Goal: Task Accomplishment & Management: Use online tool/utility

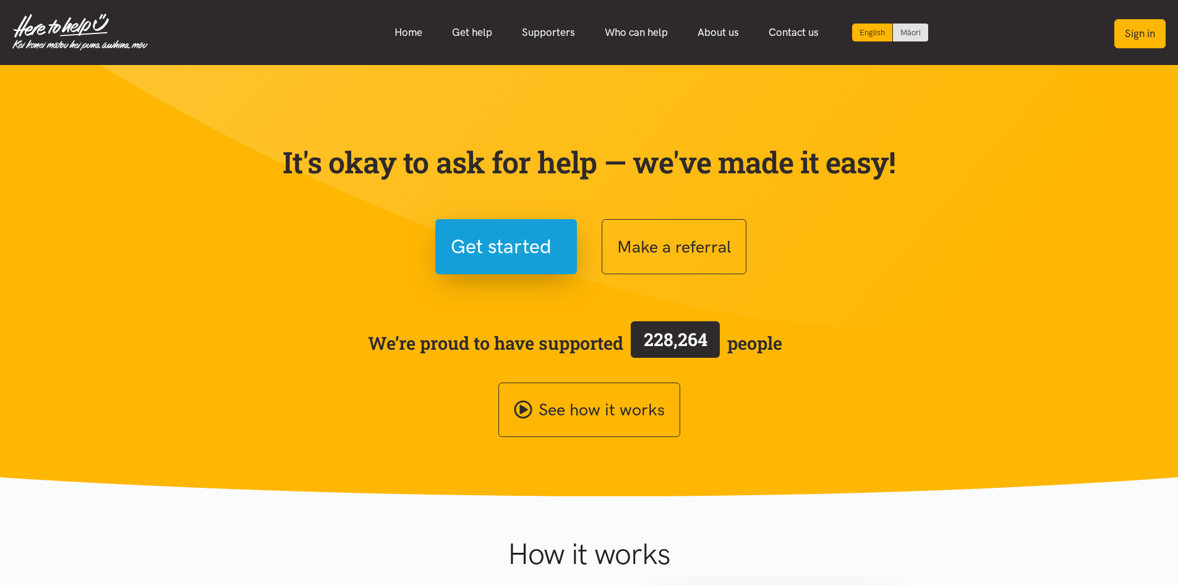
click at [1154, 38] on button "Sign in" at bounding box center [1140, 33] width 51 height 29
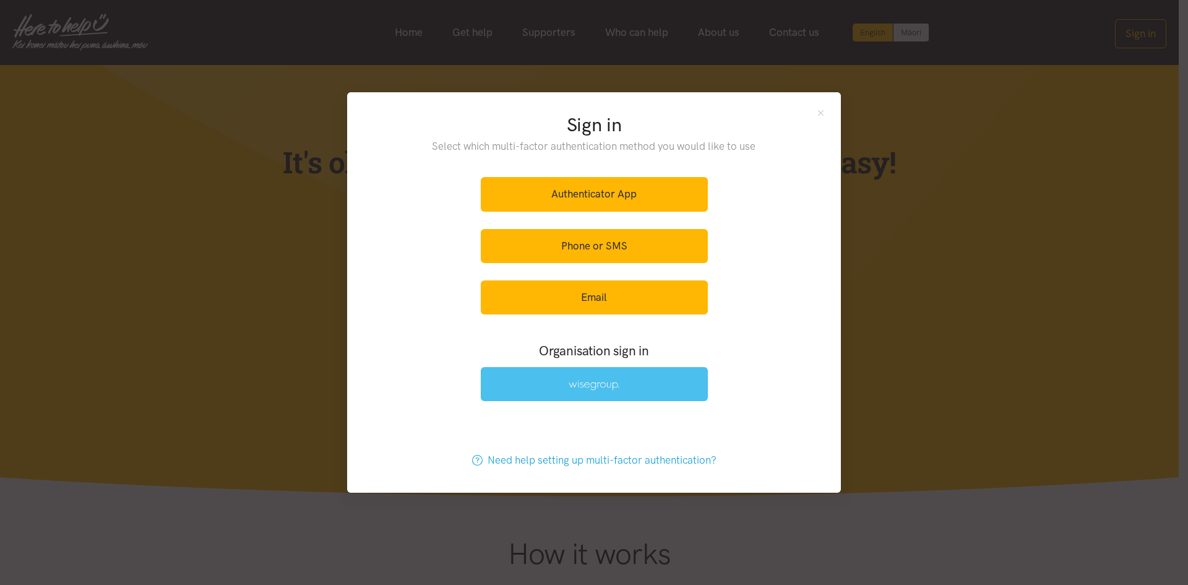
click at [667, 384] on link at bounding box center [594, 384] width 227 height 34
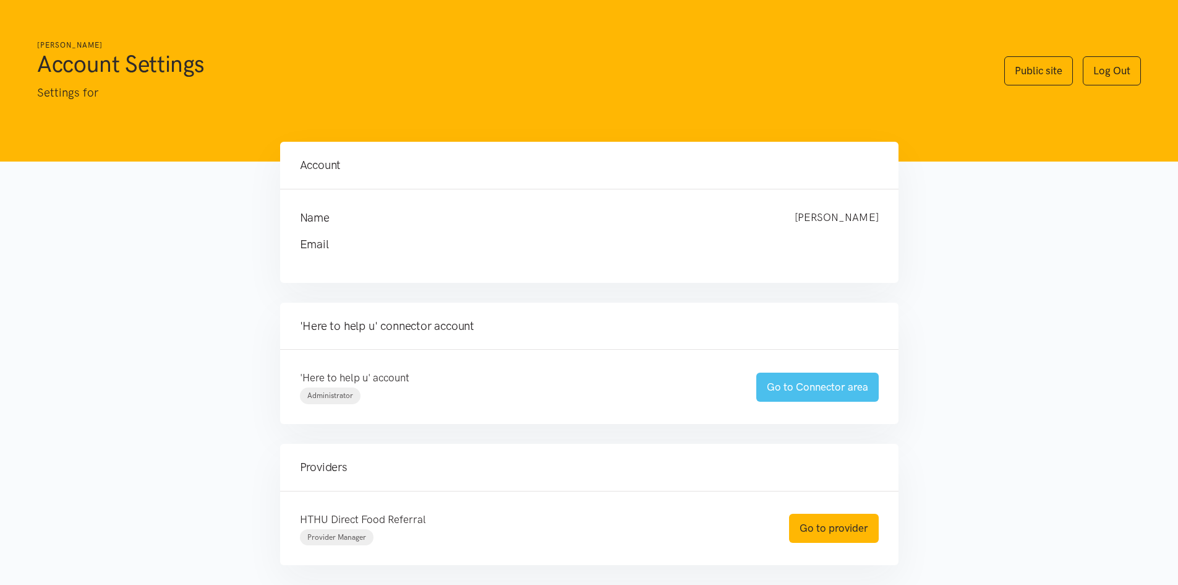
click at [805, 385] on link "Go to Connector area" at bounding box center [818, 386] width 122 height 29
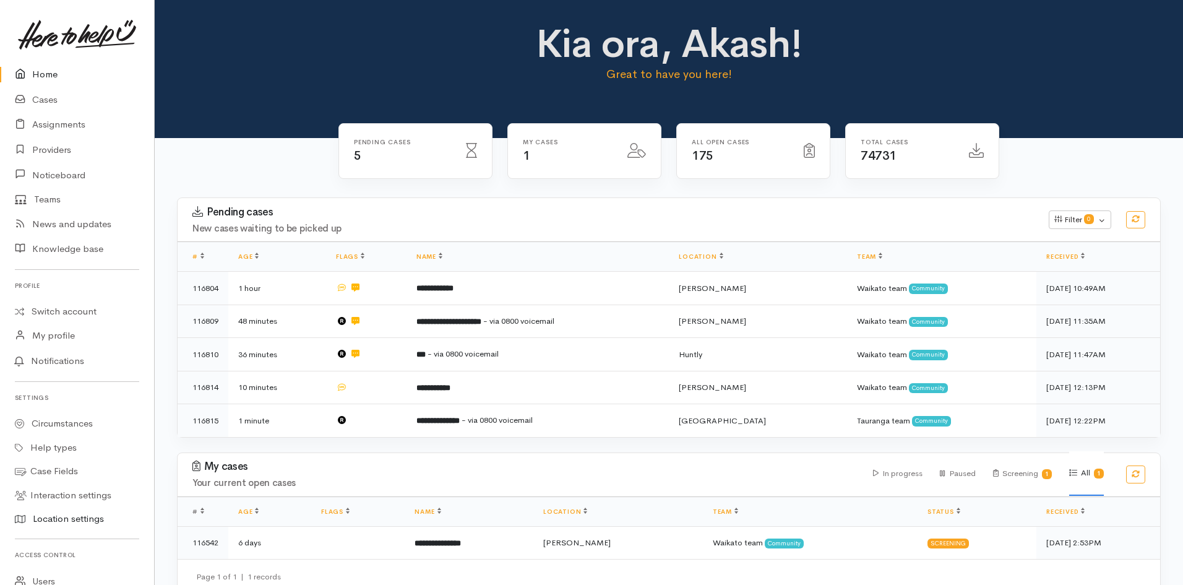
scroll to position [195, 0]
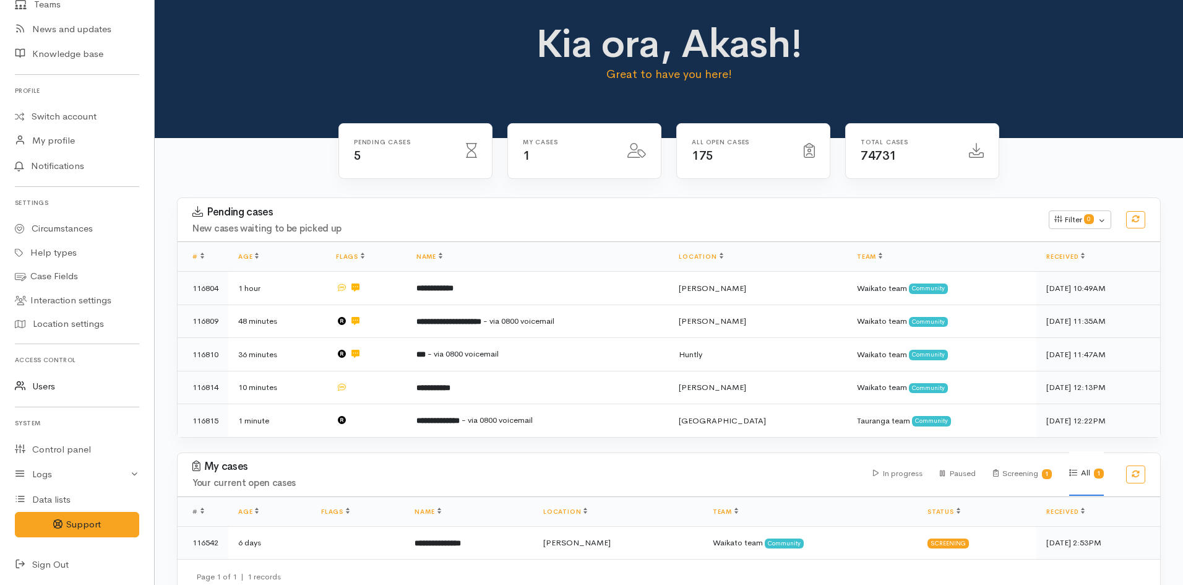
click at [54, 388] on link "Users" at bounding box center [77, 386] width 154 height 25
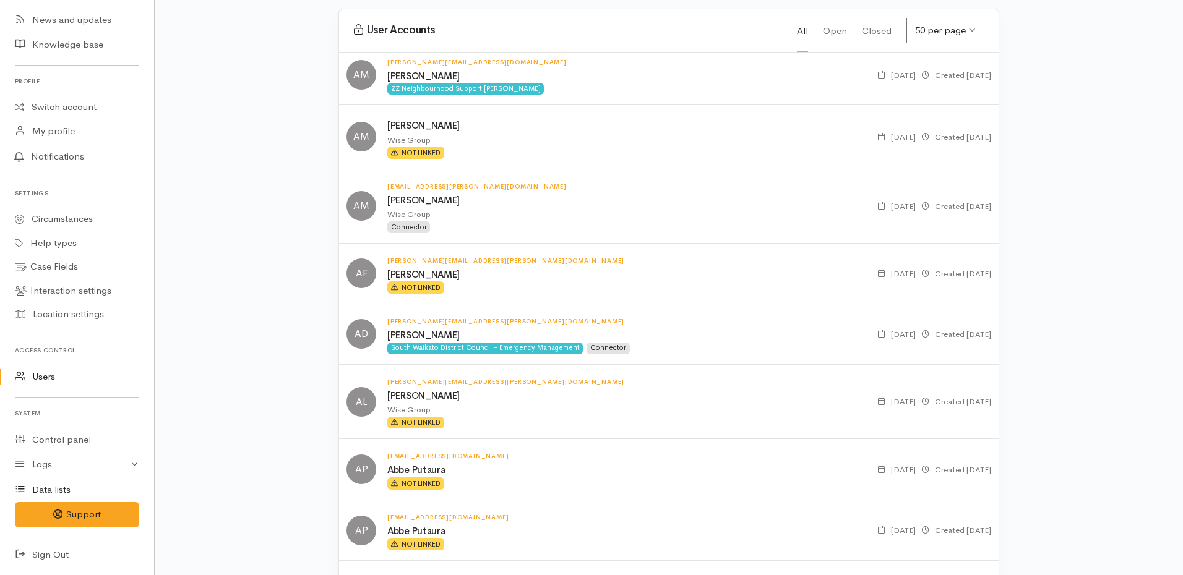
scroll to position [247, 0]
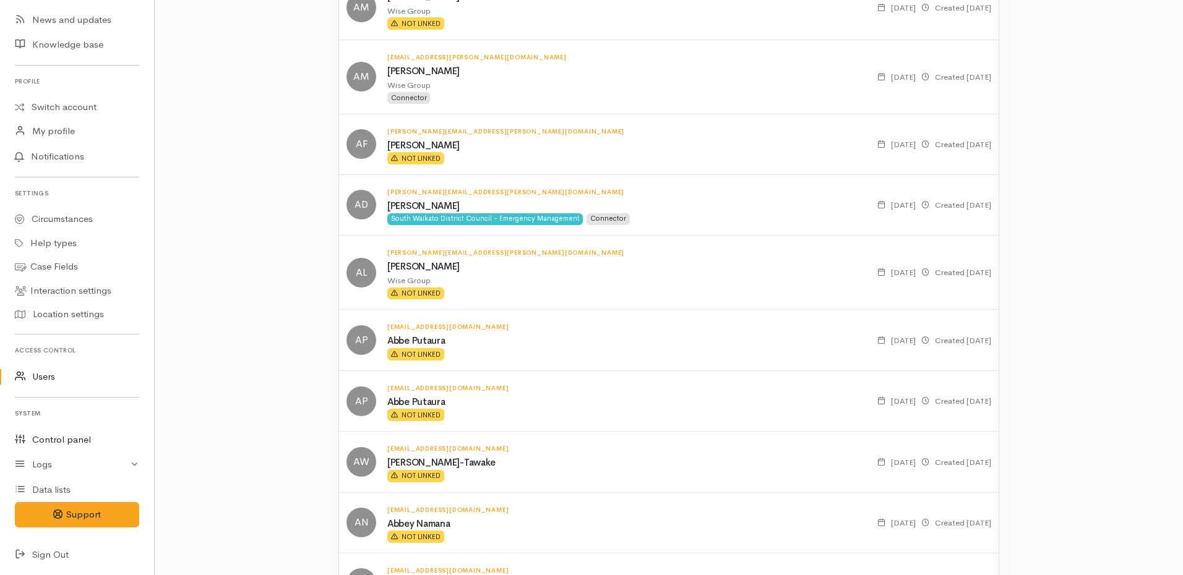
click at [59, 437] on link "Control panel" at bounding box center [77, 439] width 154 height 25
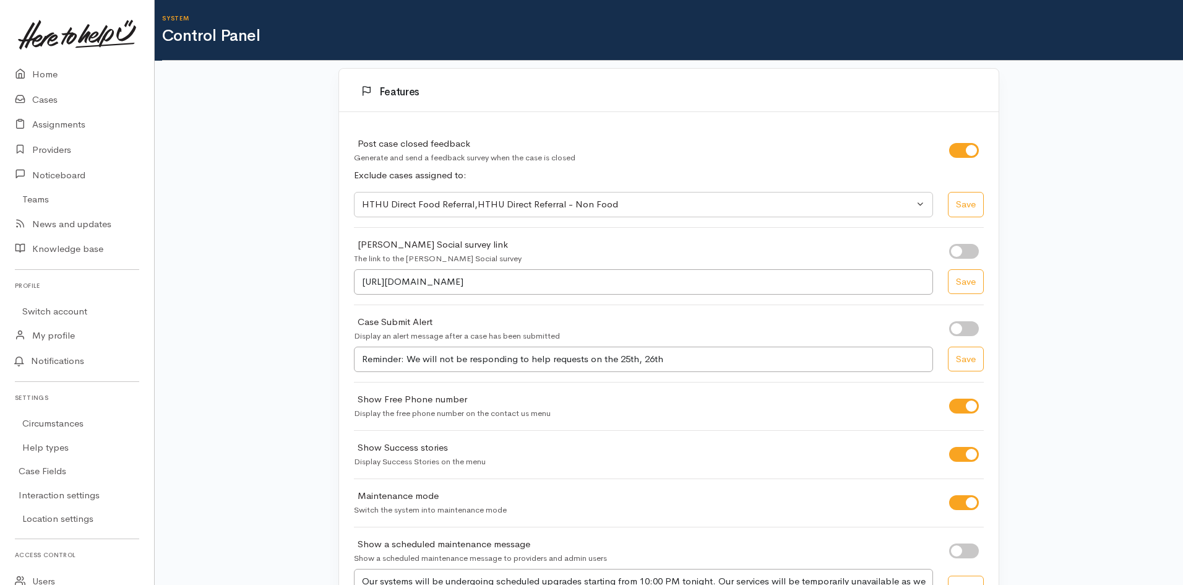
select select "419"
click at [30, 145] on icon at bounding box center [23, 149] width 17 height 15
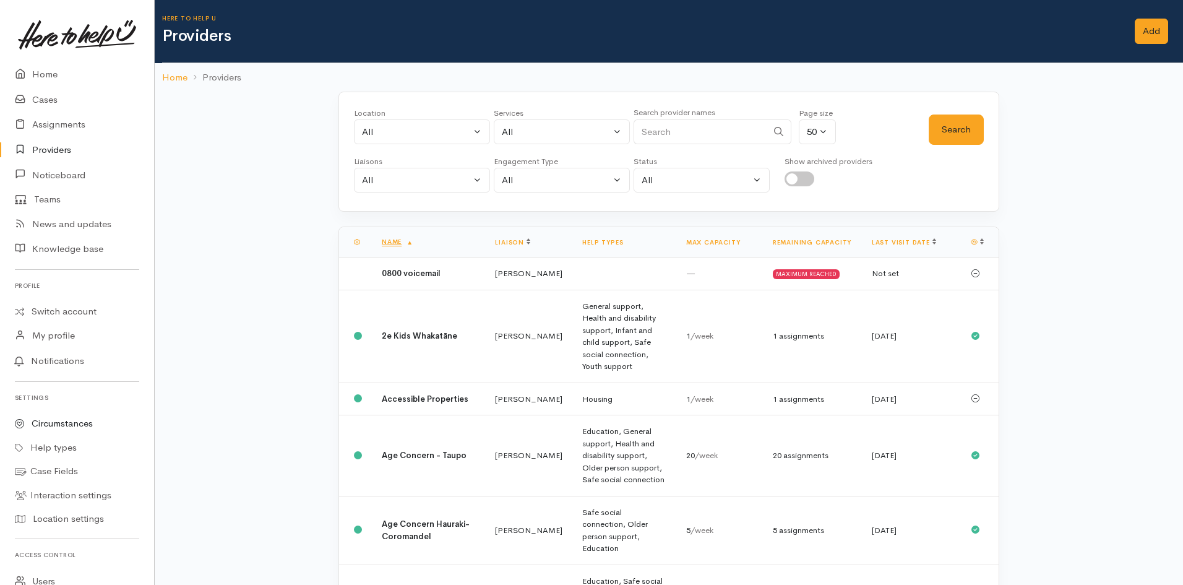
click at [61, 426] on link "Circumstances" at bounding box center [77, 423] width 154 height 24
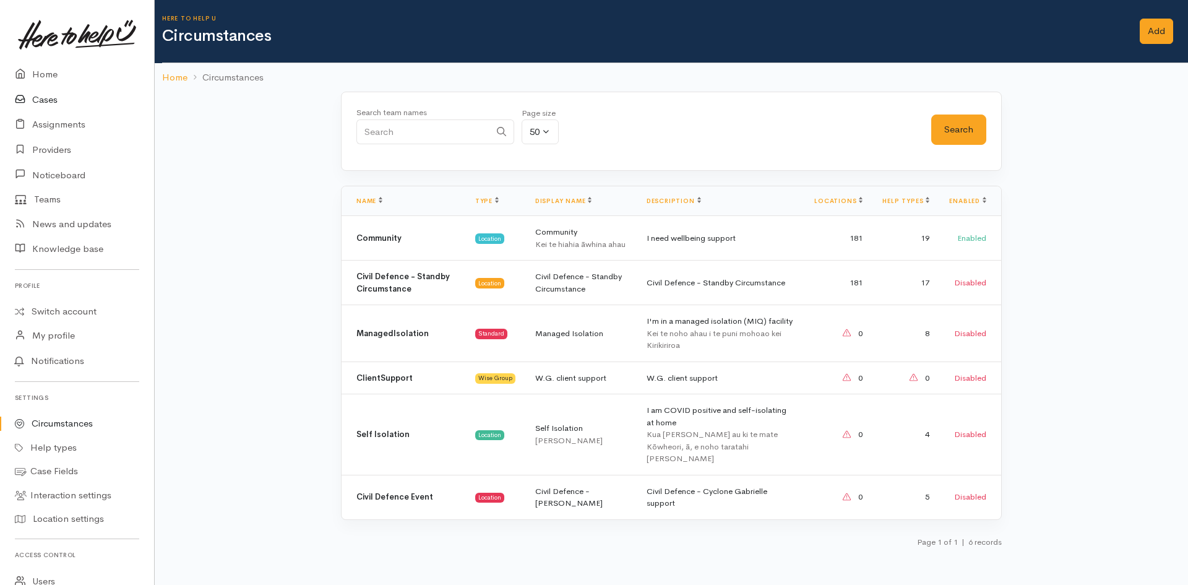
click at [55, 106] on link "Cases" at bounding box center [77, 99] width 154 height 25
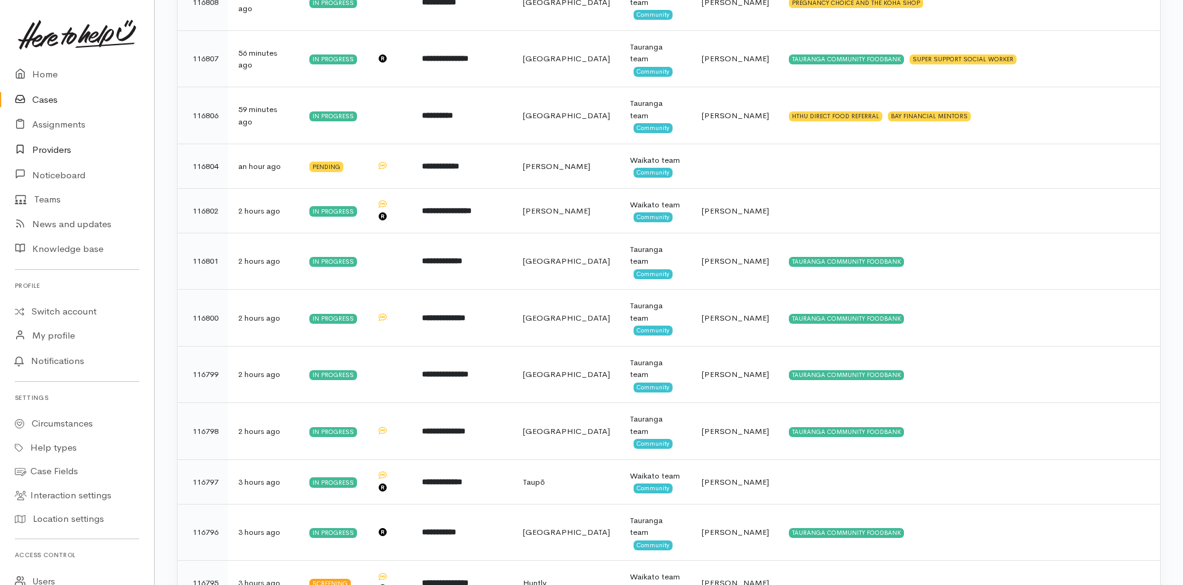
scroll to position [495, 0]
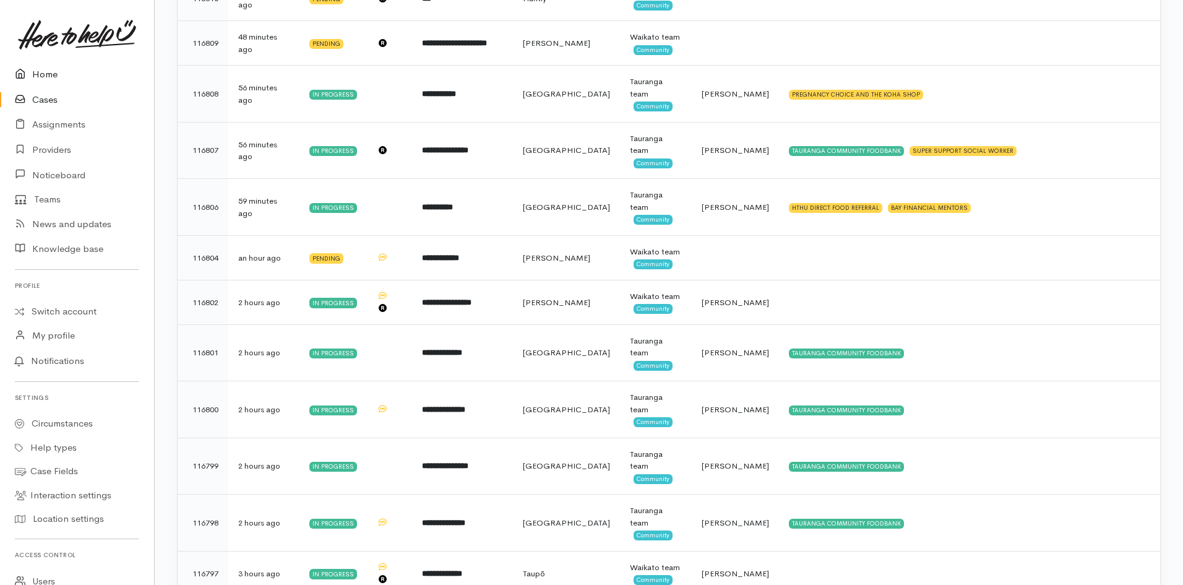
click at [51, 79] on link "Home" at bounding box center [77, 74] width 154 height 25
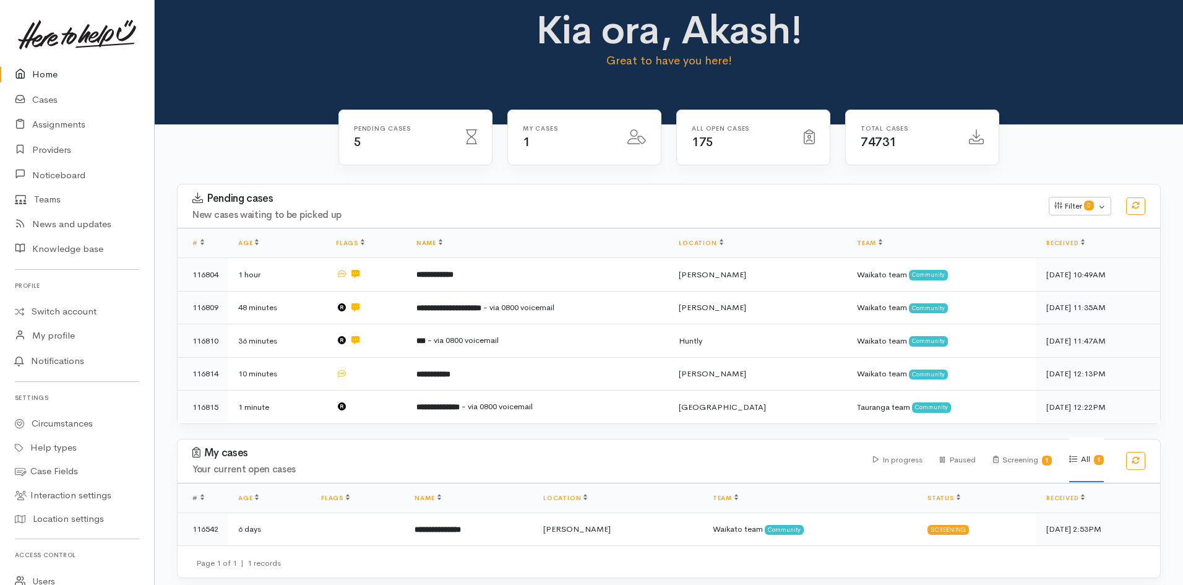
scroll to position [18, 0]
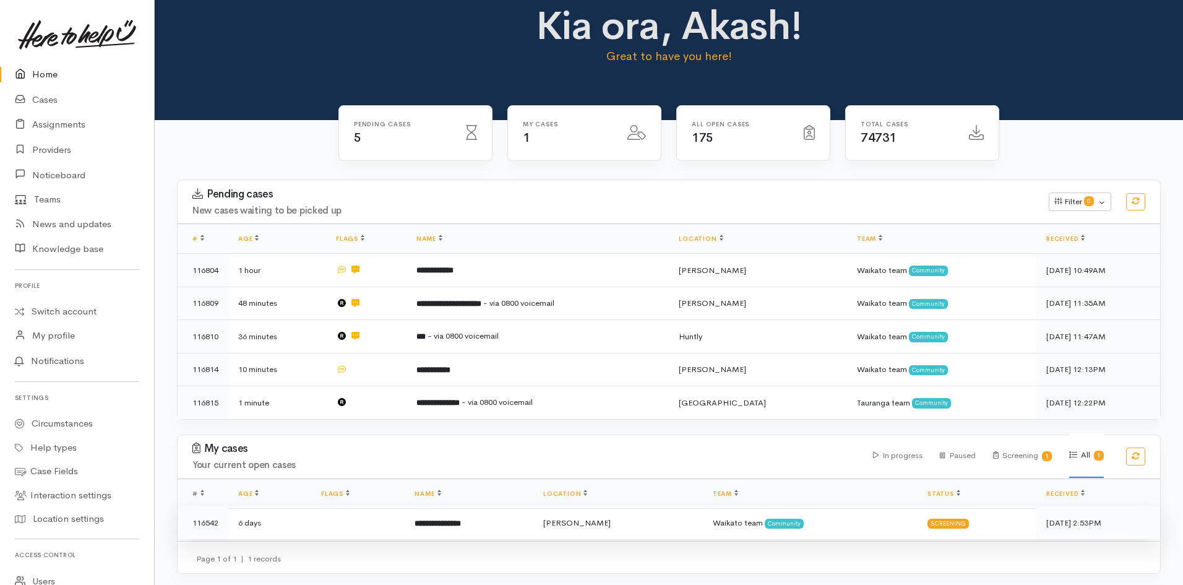
click at [500, 516] on td "**********" at bounding box center [469, 522] width 129 height 33
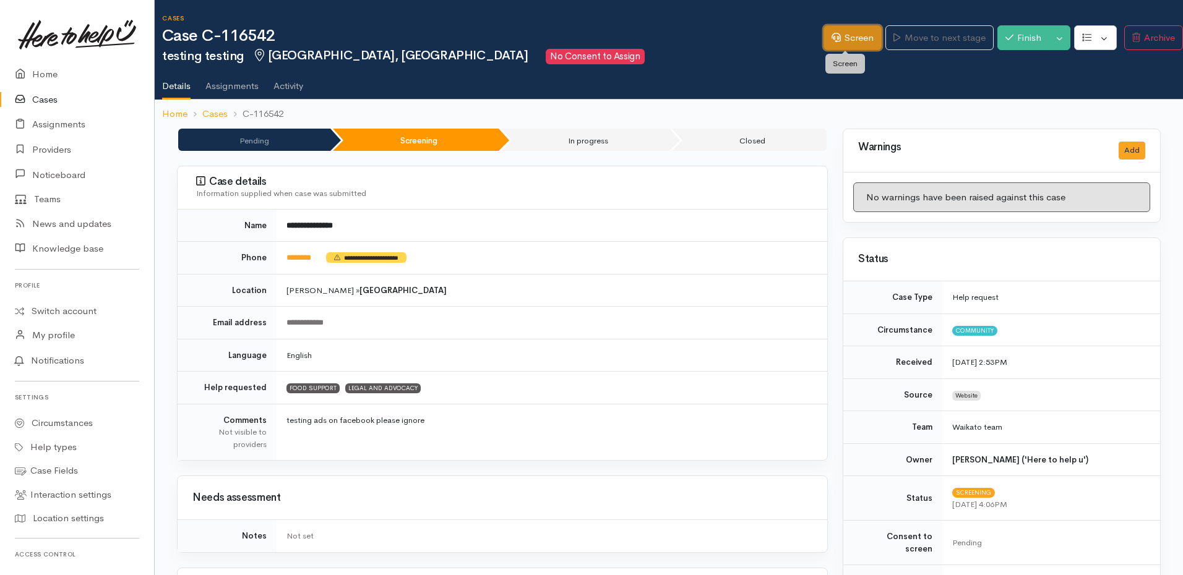
click at [841, 40] on link "Screen" at bounding box center [852, 37] width 58 height 25
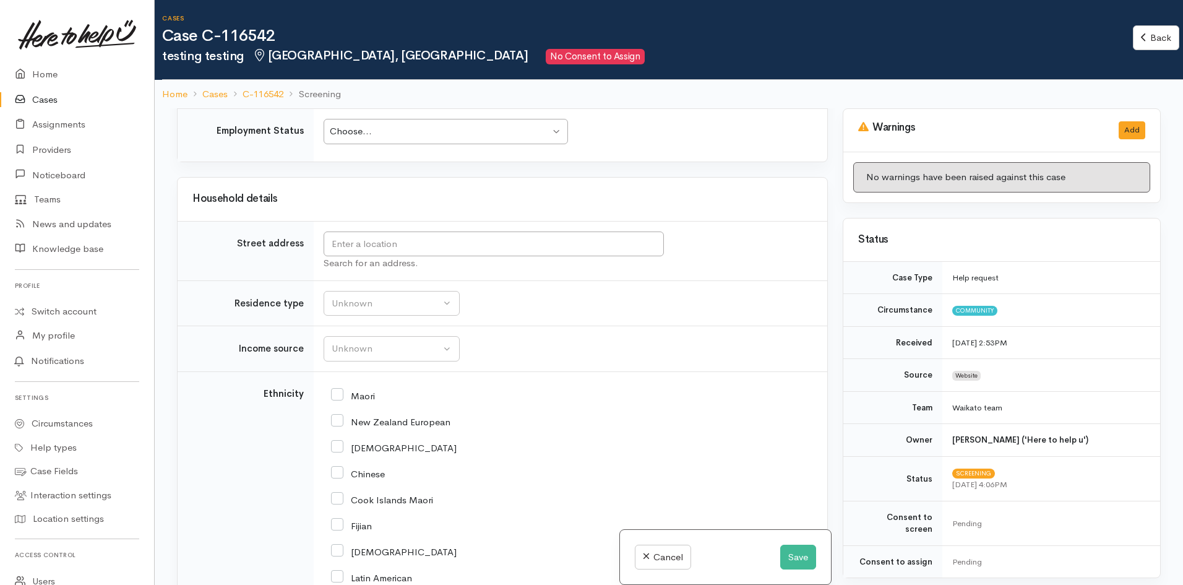
scroll to position [1363, 0]
click at [362, 346] on div "Unknown" at bounding box center [386, 347] width 109 height 14
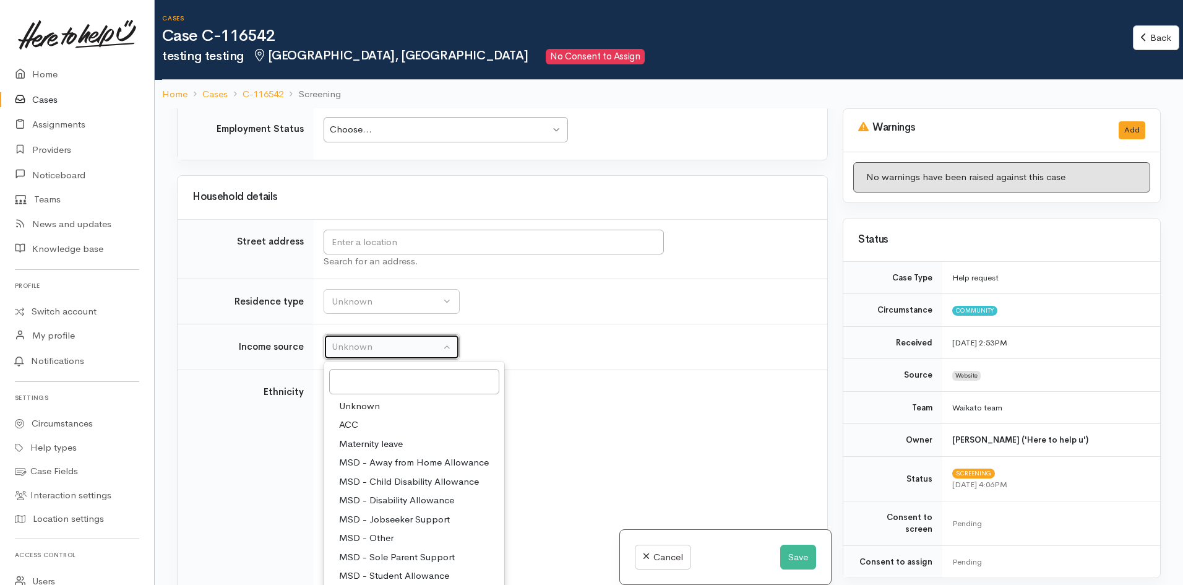
click at [362, 346] on div "Unknown" at bounding box center [386, 347] width 109 height 14
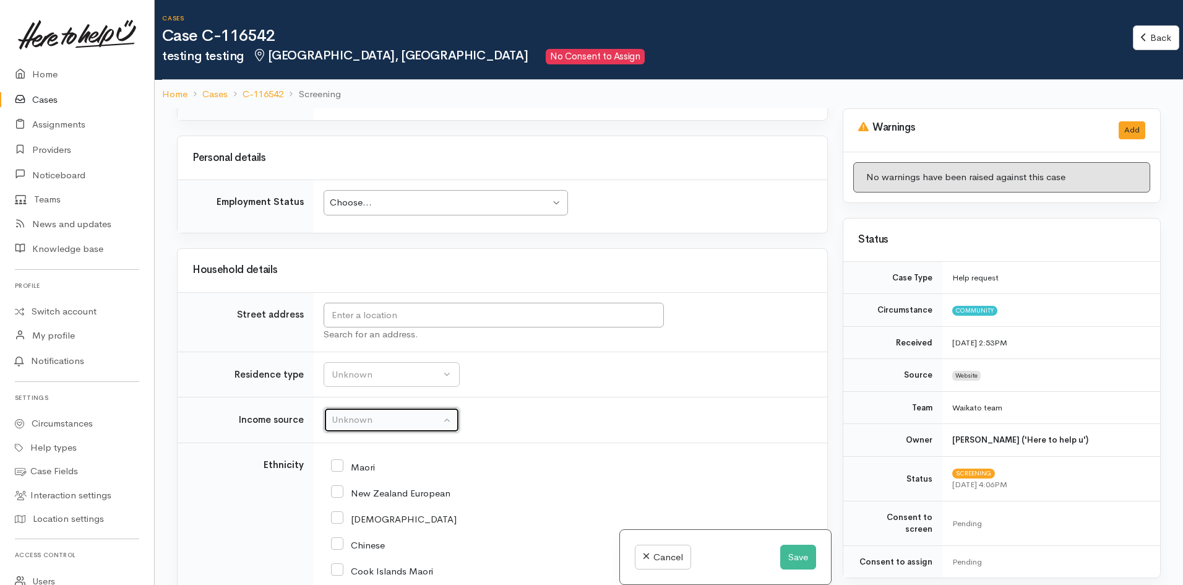
scroll to position [1177, 0]
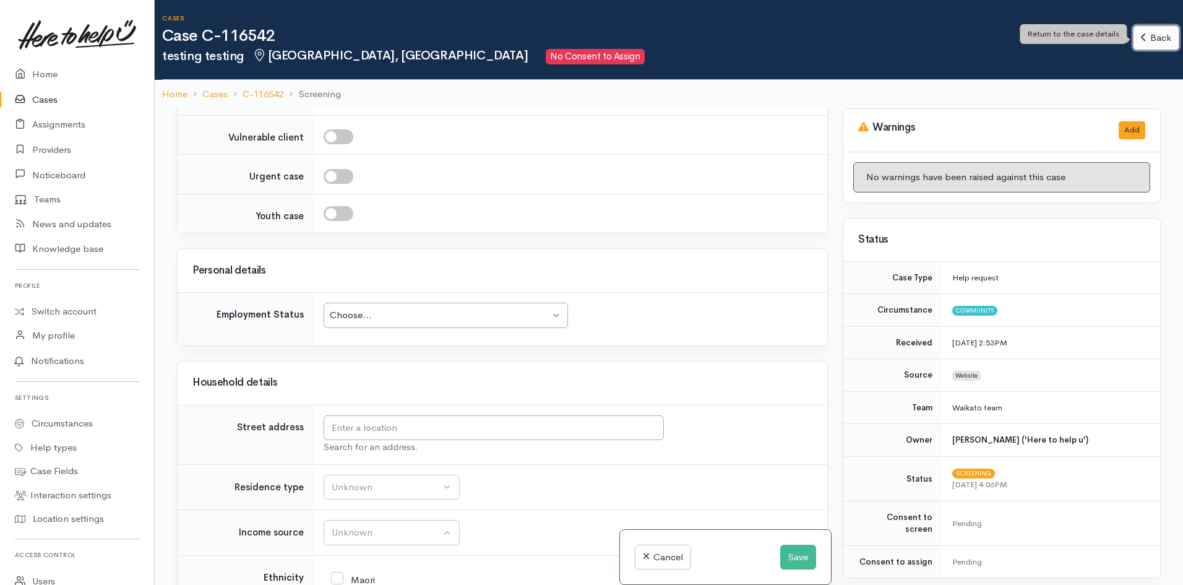
click at [1173, 40] on link "Back" at bounding box center [1156, 37] width 46 height 25
